Goal: Information Seeking & Learning: Learn about a topic

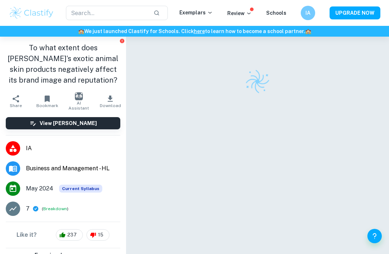
checkbox input "true"
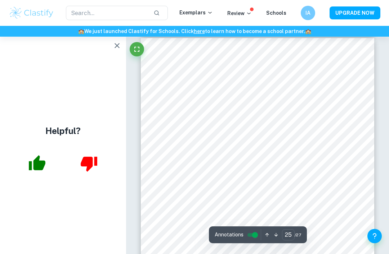
scroll to position [7515, 0]
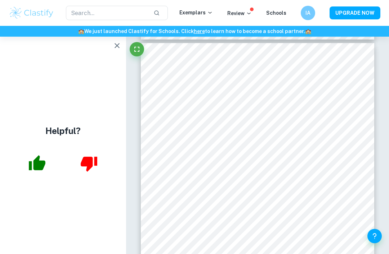
click at [113, 47] on icon "button" at bounding box center [117, 45] width 9 height 9
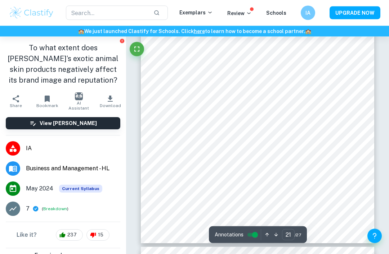
scroll to position [6396, 0]
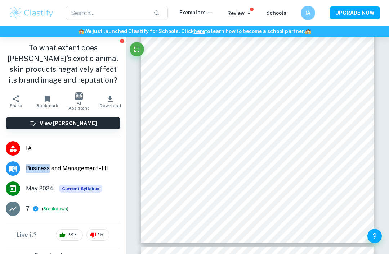
click at [163, 0] on div "​ Exemplars Review Schools IA UPGRADE NOW" at bounding box center [194, 13] width 389 height 26
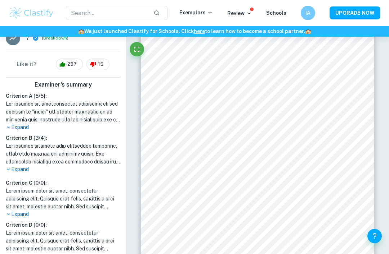
scroll to position [174, 0]
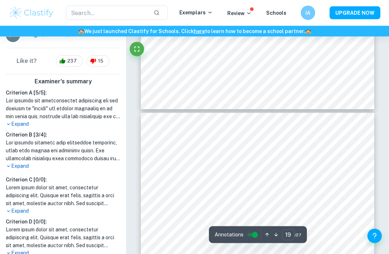
type input "18"
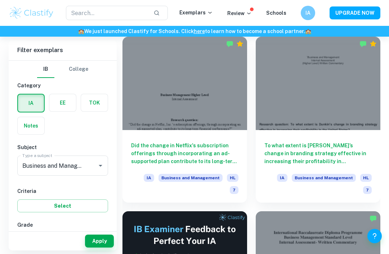
scroll to position [205, 0]
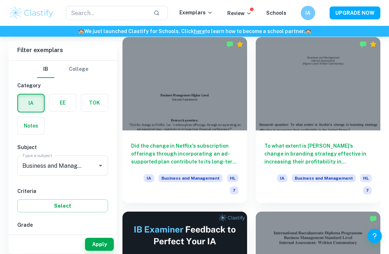
click at [222, 148] on h6 "Did the change in Netflix's subscription offerings through incorporating an ad-…" at bounding box center [184, 154] width 107 height 24
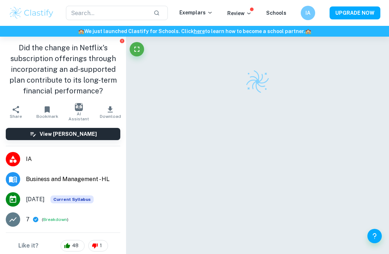
checkbox input "true"
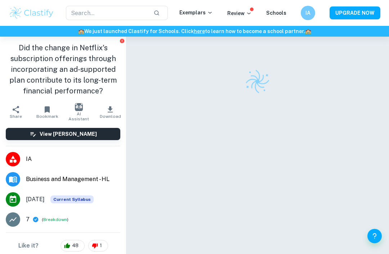
checkbox input "true"
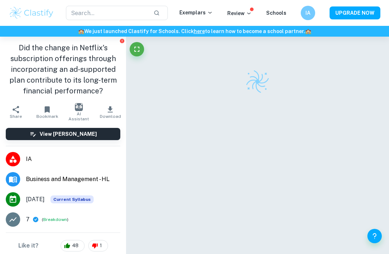
scroll to position [133, 0]
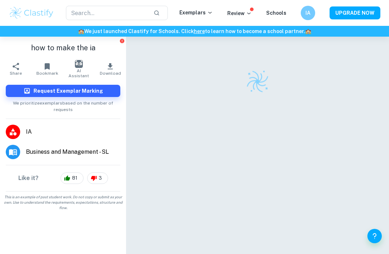
scroll to position [4, 0]
